Goal: Information Seeking & Learning: Check status

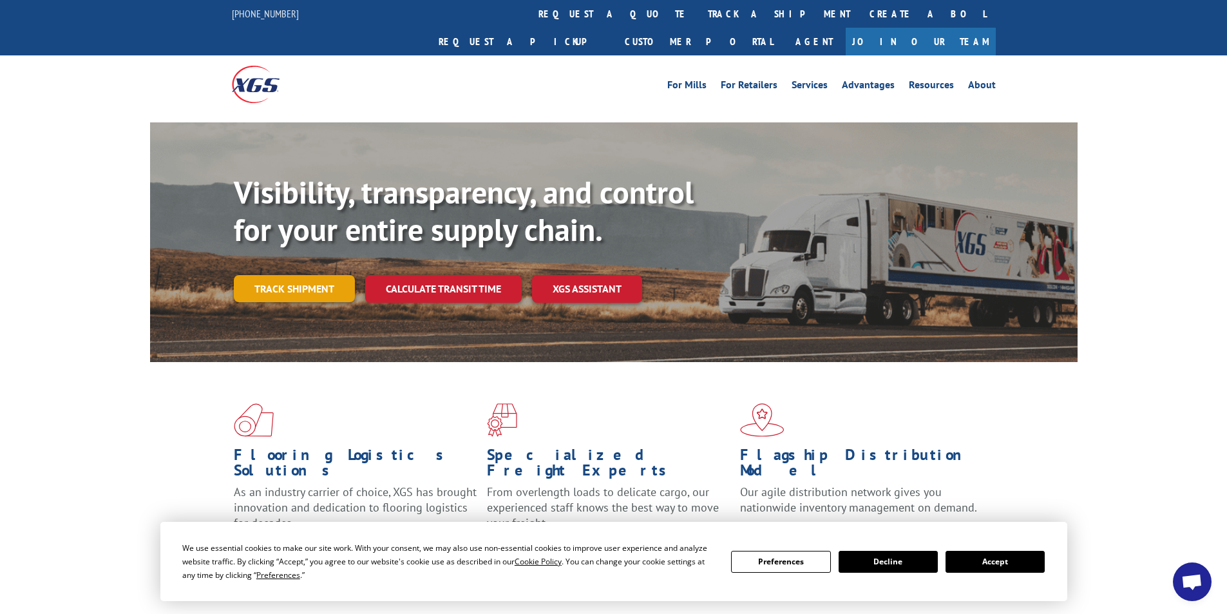
click at [310, 275] on link "Track shipment" at bounding box center [294, 288] width 121 height 27
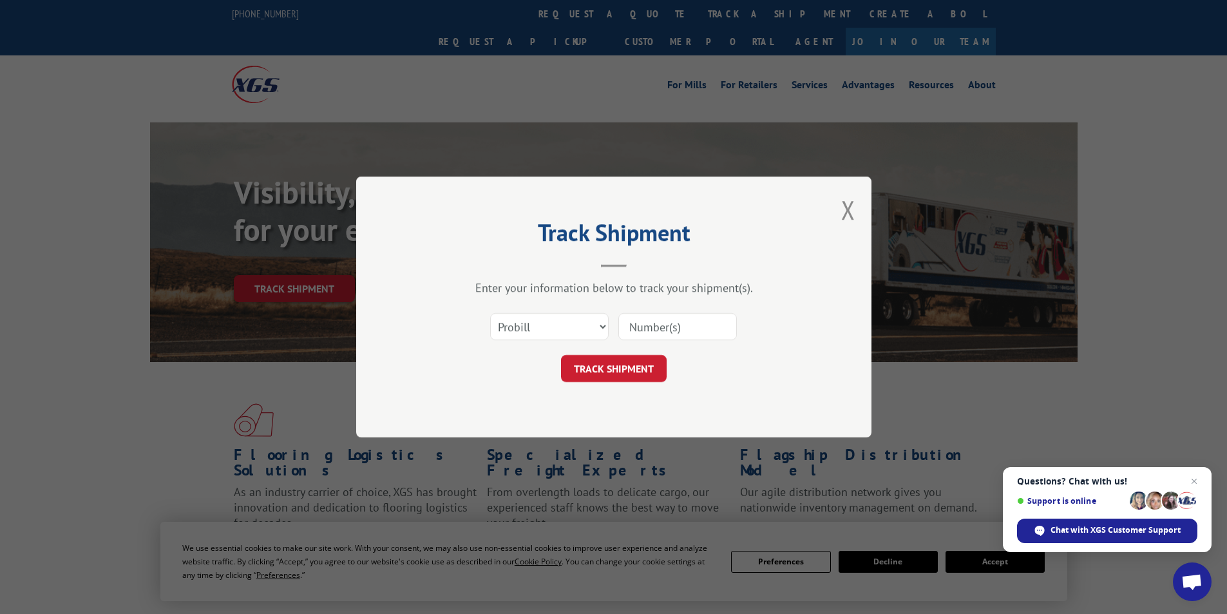
click at [609, 328] on div "Select category... Probill BOL PO" at bounding box center [614, 326] width 386 height 43
click at [596, 326] on select "Select category... Probill BOL PO" at bounding box center [549, 326] width 118 height 27
select select "bol"
click at [490, 313] on select "Select category... Probill BOL PO" at bounding box center [549, 326] width 118 height 27
click at [655, 332] on input at bounding box center [677, 326] width 118 height 27
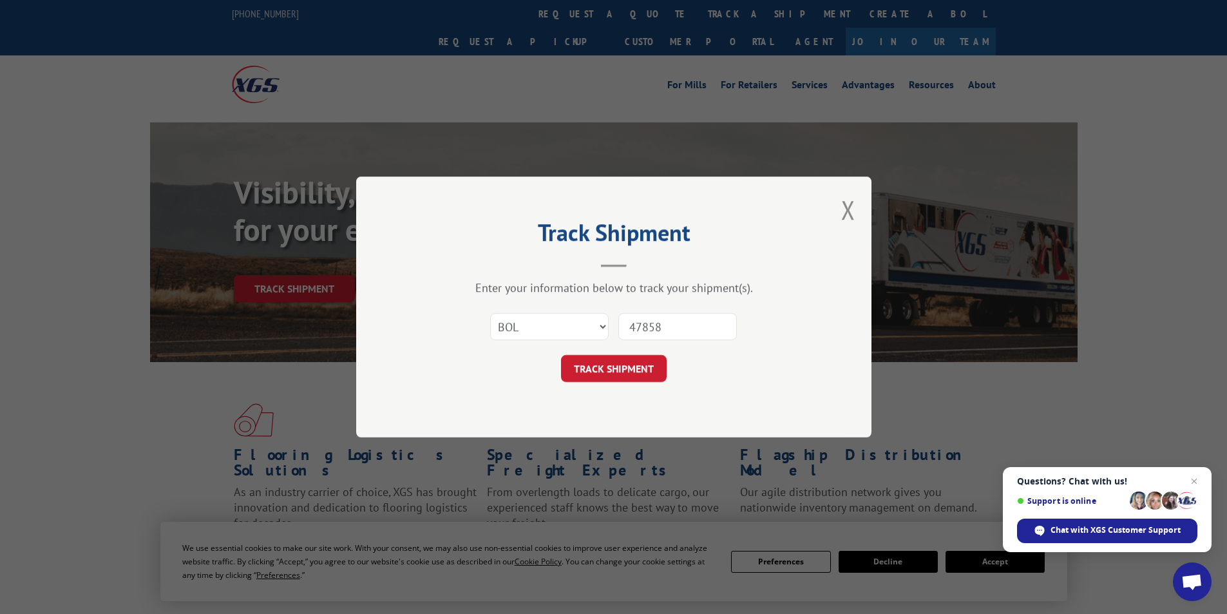
type input "478586"
click button "TRACK SHIPMENT" at bounding box center [614, 368] width 106 height 27
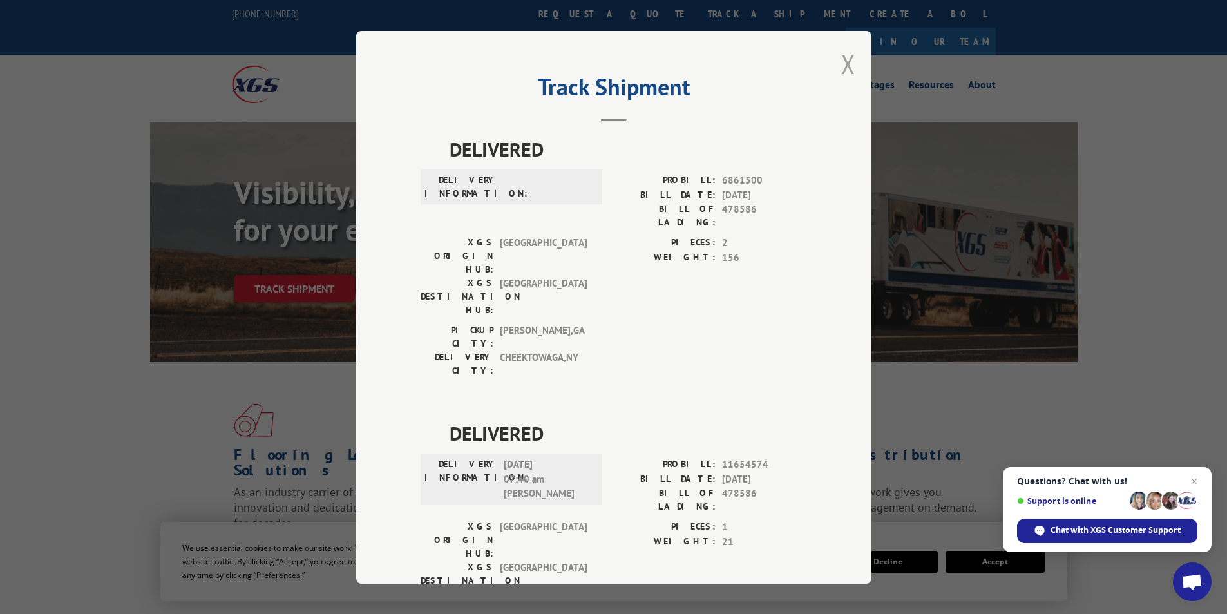
click at [844, 62] on button "Close modal" at bounding box center [848, 64] width 14 height 34
